Goal: Information Seeking & Learning: Check status

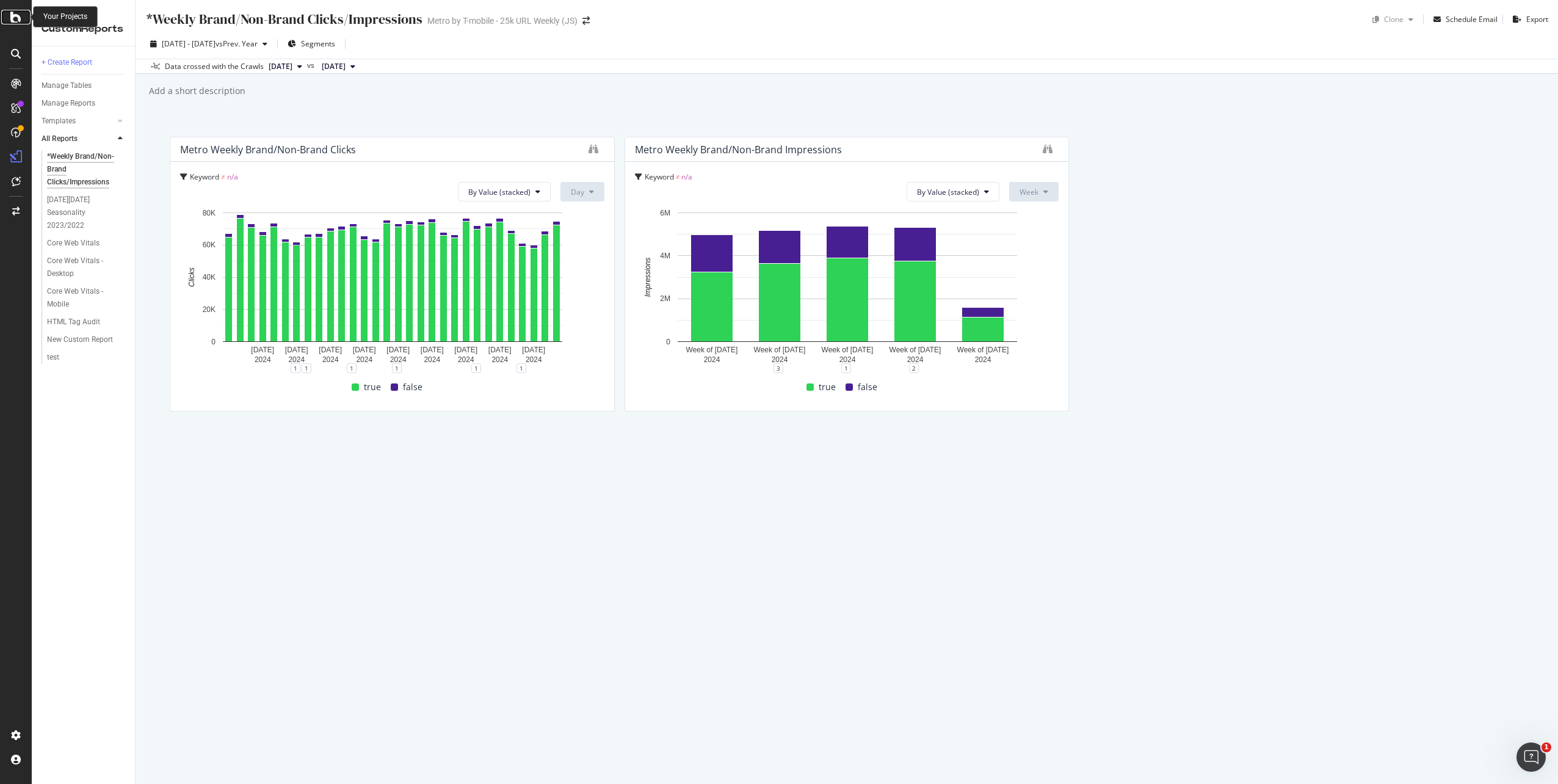
click at [12, 21] on icon at bounding box center [15, 17] width 11 height 15
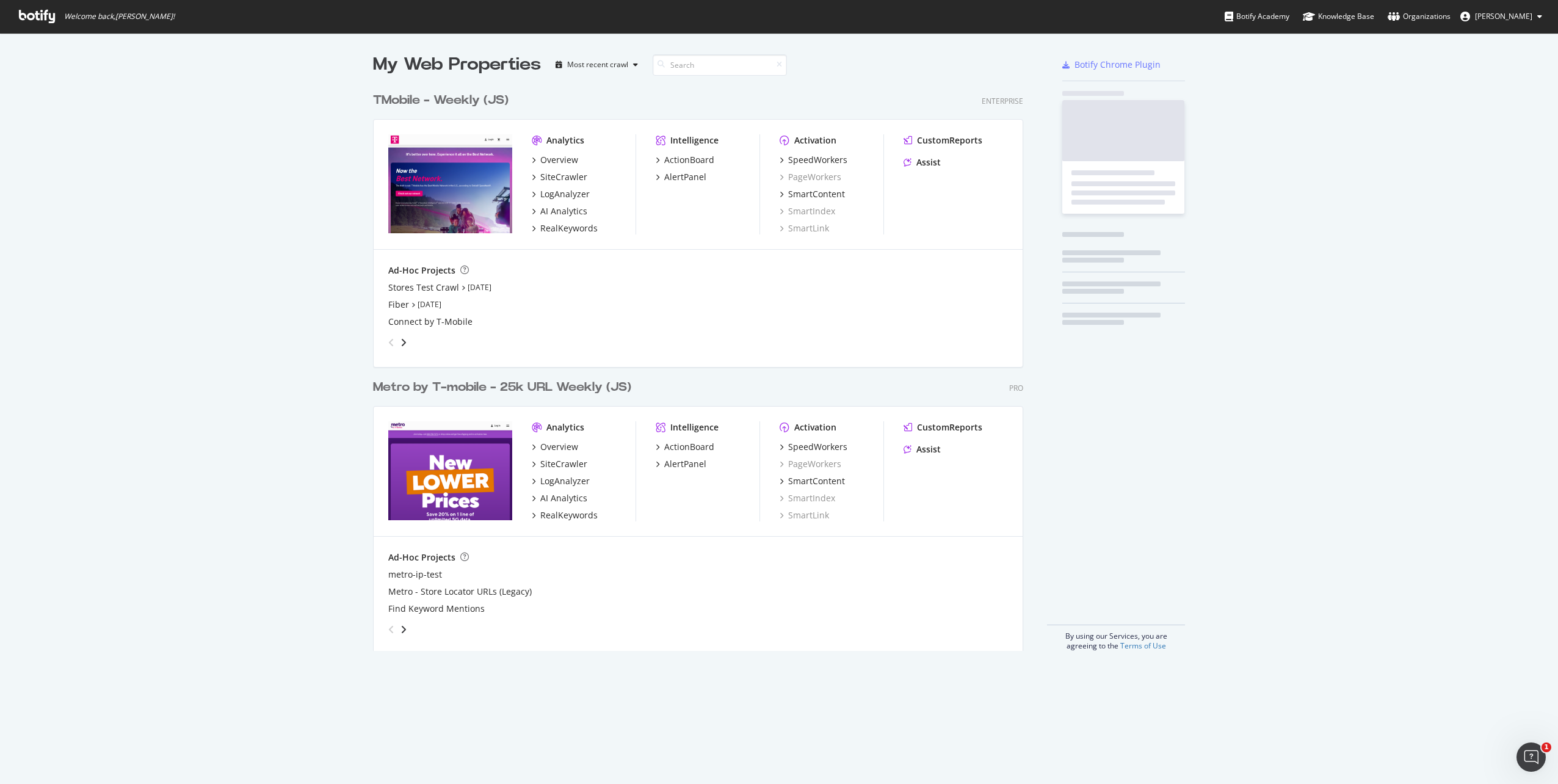
scroll to position [774, 1540]
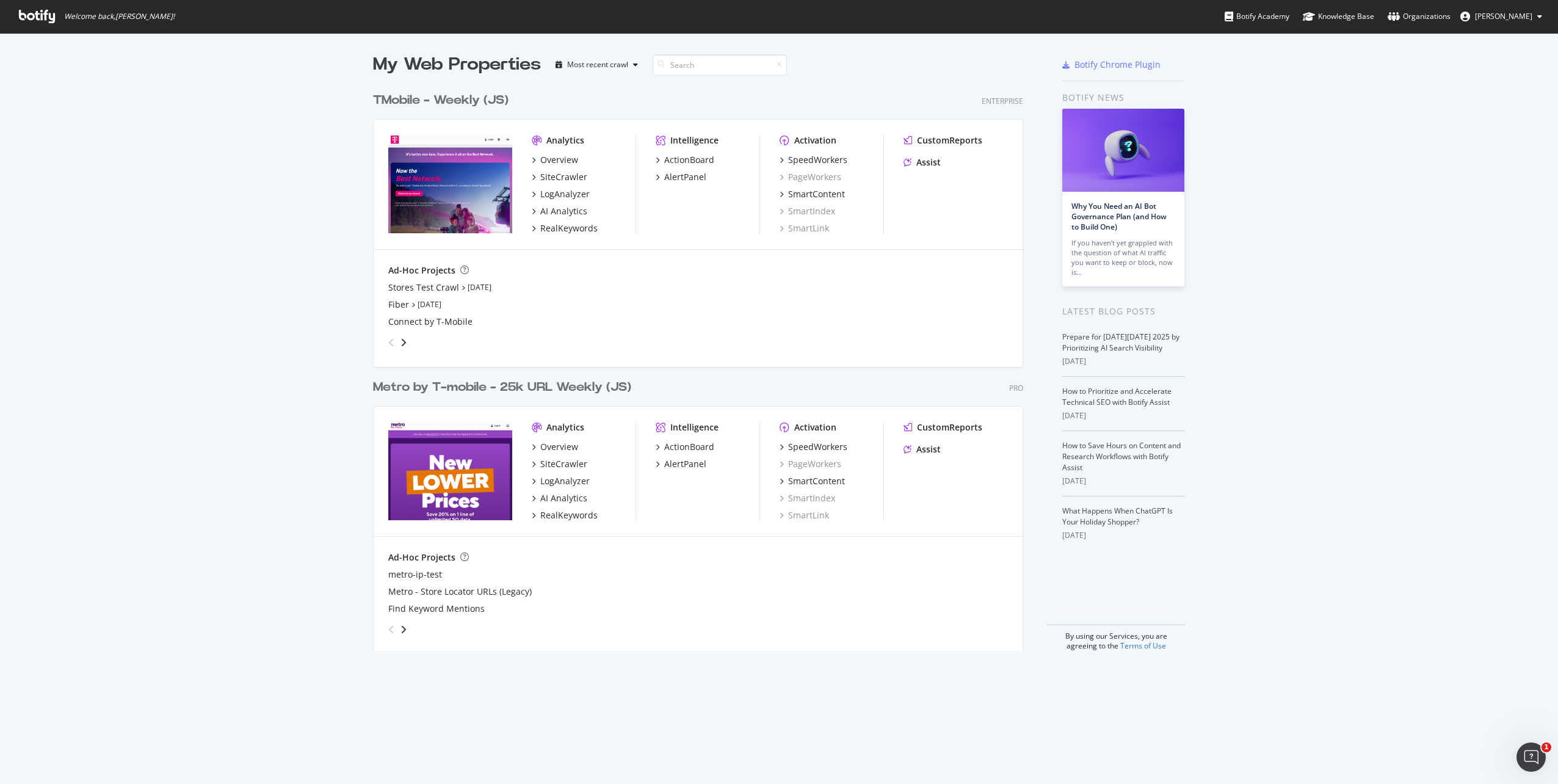
click at [402, 345] on div "angle-right" at bounding box center [404, 342] width 9 height 12
click at [383, 345] on div "angle-left" at bounding box center [391, 342] width 16 height 20
click at [401, 634] on icon "angle-right" at bounding box center [404, 629] width 6 height 10
click at [390, 634] on icon "angle-left" at bounding box center [391, 629] width 6 height 10
click at [338, 569] on div "My Web Properties Most recent crawl TMobile - Weekly (JS) Enterprise Analytics …" at bounding box center [779, 352] width 1558 height 637
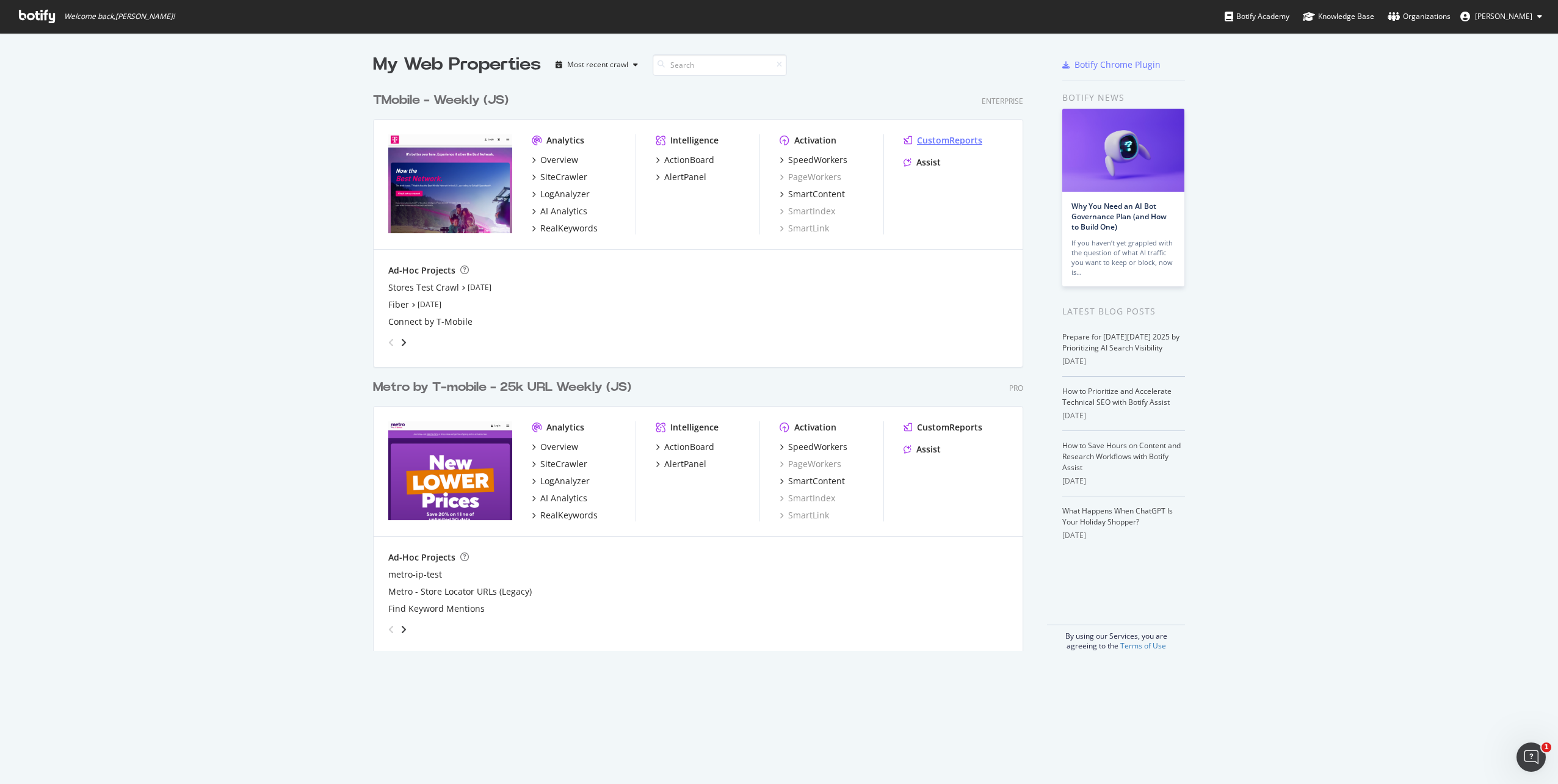
click at [931, 138] on div "CustomReports" at bounding box center [949, 140] width 65 height 12
